Goal: Task Accomplishment & Management: Manage account settings

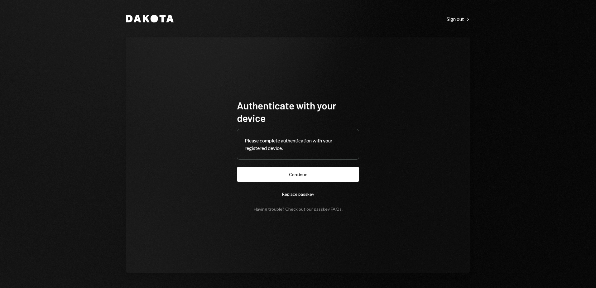
drag, startPoint x: 314, startPoint y: 167, endPoint x: 328, endPoint y: 171, distance: 14.2
click at [314, 167] on button "Continue" at bounding box center [298, 174] width 122 height 15
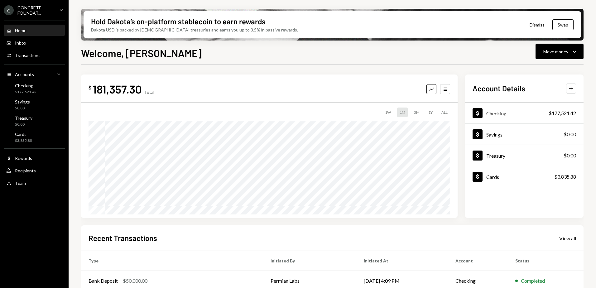
click at [55, 10] on div "C CONCRETE FOUNDAT... Caret Down" at bounding box center [34, 10] width 69 height 11
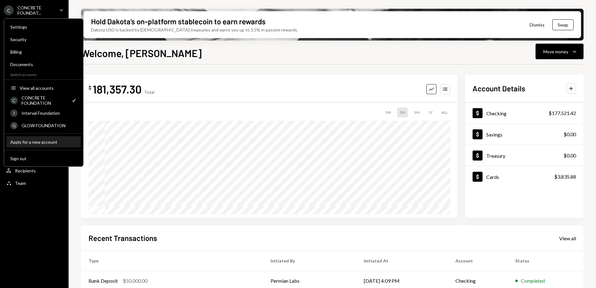
click at [45, 139] on div "Apply for a new account" at bounding box center [43, 141] width 67 height 5
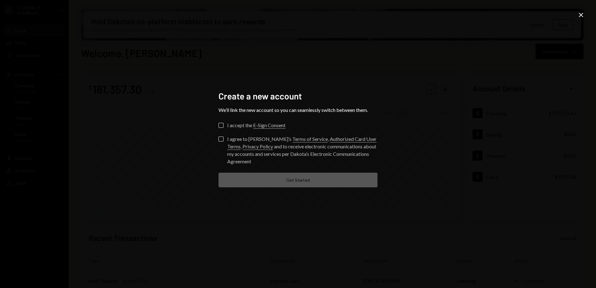
click at [581, 15] on icon "Close" at bounding box center [580, 14] width 7 height 7
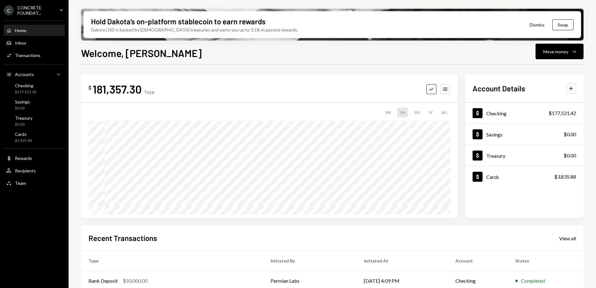
click at [46, 10] on div "CONCRETE FOUNDAT..." at bounding box center [35, 10] width 37 height 11
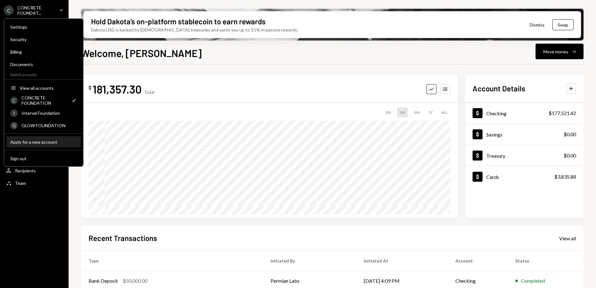
click at [42, 140] on div "Apply for a new account" at bounding box center [43, 141] width 67 height 5
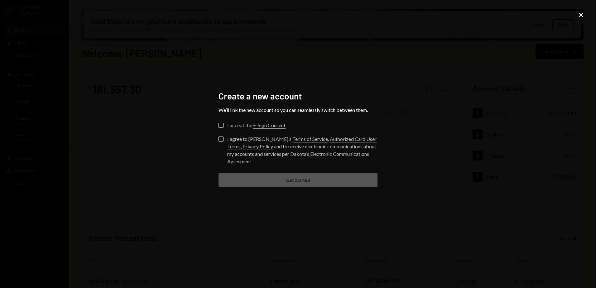
click at [586, 12] on div "Create a new account We’ll link the new account so you can seamlessly switch be…" at bounding box center [298, 144] width 596 height 288
click at [584, 13] on icon "Close" at bounding box center [580, 14] width 7 height 7
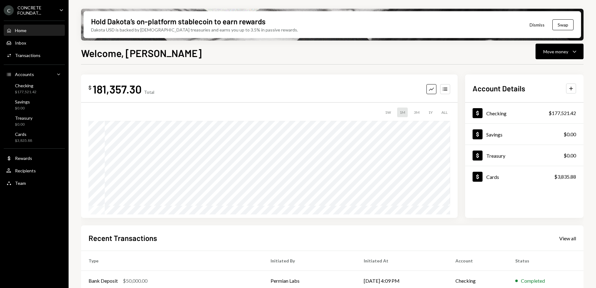
click at [58, 9] on icon "Caret Down" at bounding box center [61, 10] width 7 height 7
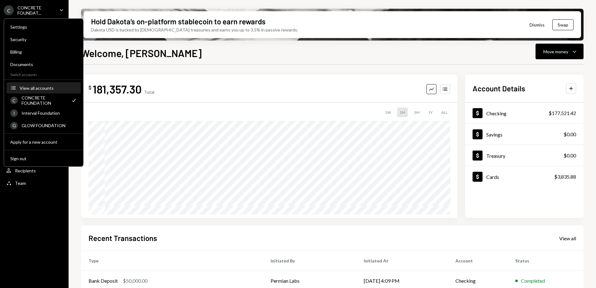
click at [47, 91] on button "Accounts View all accounts" at bounding box center [44, 88] width 74 height 11
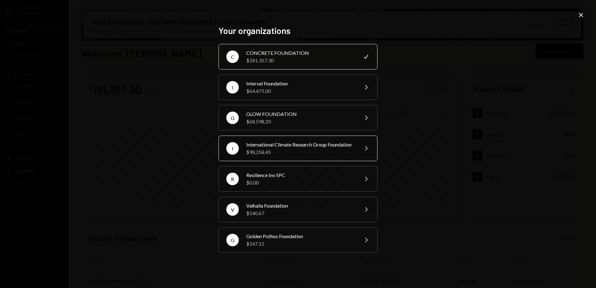
click at [285, 142] on div "International Climate Research Group Foundation" at bounding box center [300, 144] width 108 height 7
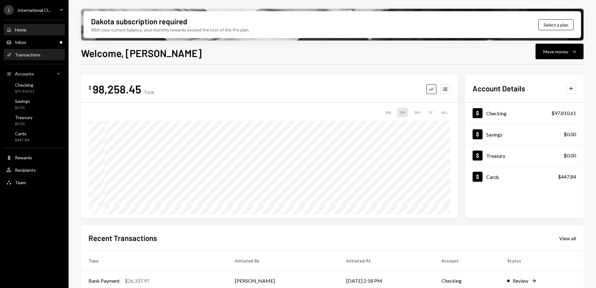
click at [33, 54] on div "Transactions" at bounding box center [28, 54] width 26 height 5
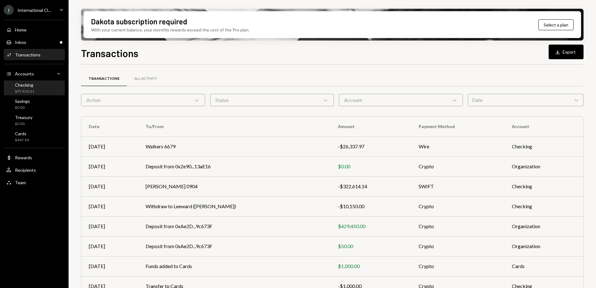
click at [37, 86] on div "Checking $97,810.61" at bounding box center [34, 88] width 56 height 12
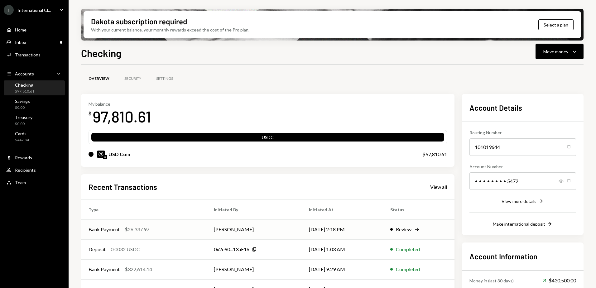
click at [283, 229] on td "Dorothy Esterhuysen" at bounding box center [253, 229] width 95 height 20
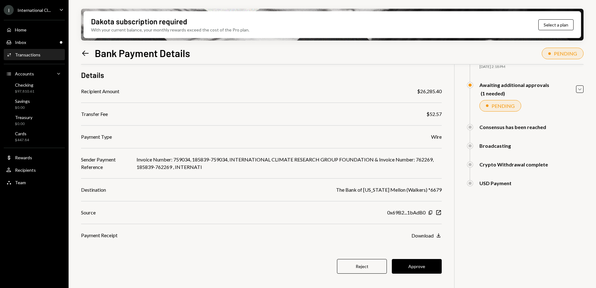
scroll to position [50, 0]
click at [441, 263] on button "Approve" at bounding box center [417, 265] width 50 height 15
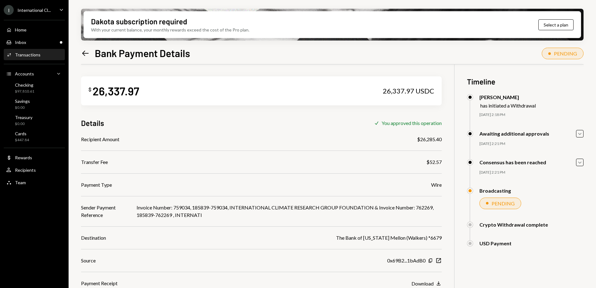
scroll to position [0, 0]
click at [30, 43] on div "Inbox Inbox" at bounding box center [34, 43] width 56 height 6
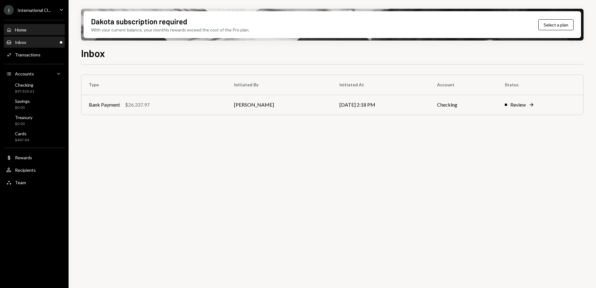
click at [27, 31] on div "Home Home" at bounding box center [34, 30] width 56 height 6
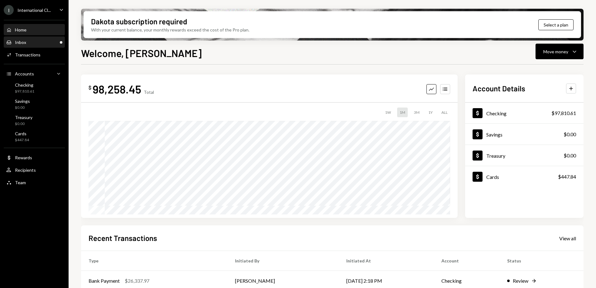
click at [32, 41] on div "Inbox Inbox" at bounding box center [34, 43] width 56 height 6
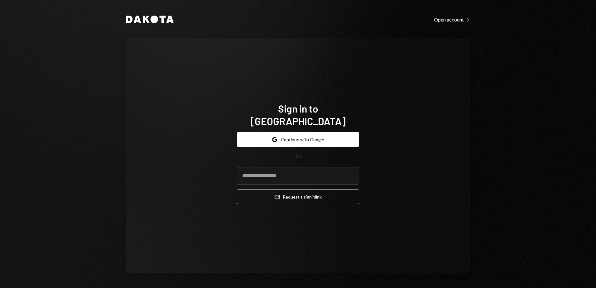
type input "**********"
